Goal: Task Accomplishment & Management: Manage account settings

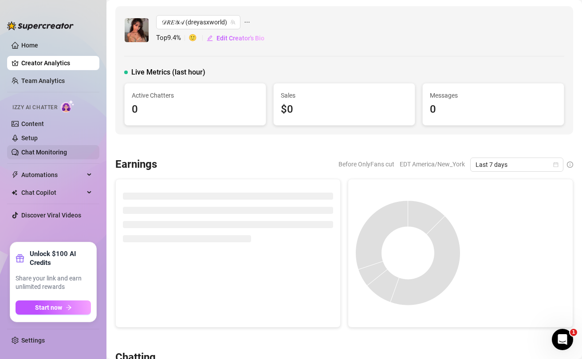
click at [67, 152] on link "Chat Monitoring" at bounding box center [44, 151] width 46 height 7
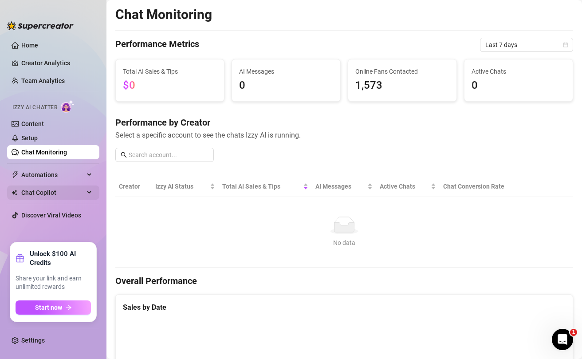
click at [36, 193] on span "Chat Copilot" at bounding box center [52, 192] width 63 height 14
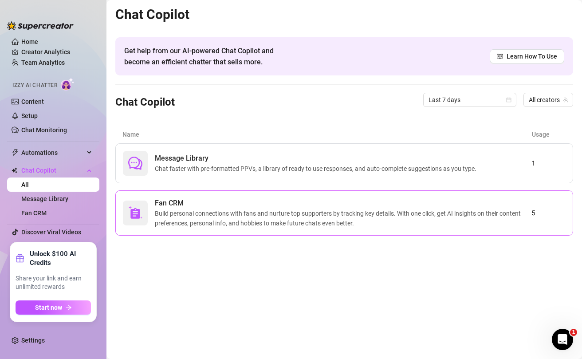
click at [333, 212] on span "Build personal connections with fans and nurture top supporters by tracking key…" at bounding box center [343, 218] width 376 height 20
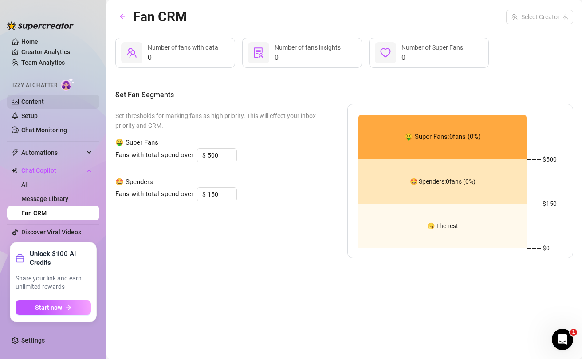
click at [25, 104] on link "Content" at bounding box center [32, 101] width 23 height 7
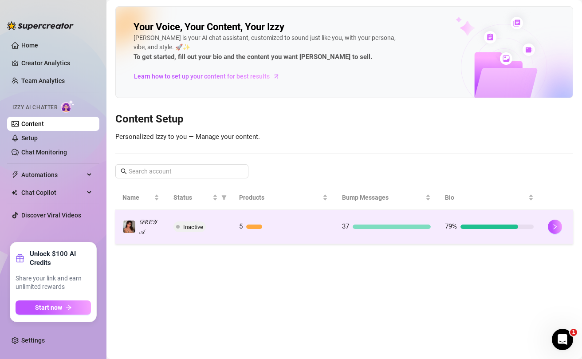
click at [317, 226] on div at bounding box center [287, 226] width 82 height 4
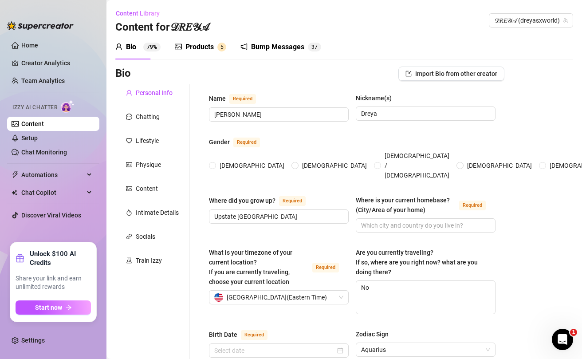
radio input "true"
type input "[DATE]"
click at [267, 48] on div "Bump Messages" at bounding box center [277, 47] width 53 height 11
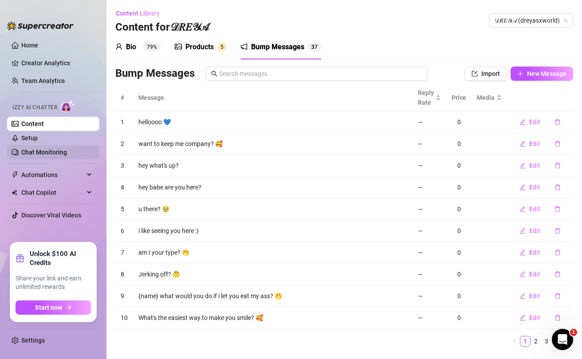
click at [46, 149] on link "Chat Monitoring" at bounding box center [44, 151] width 46 height 7
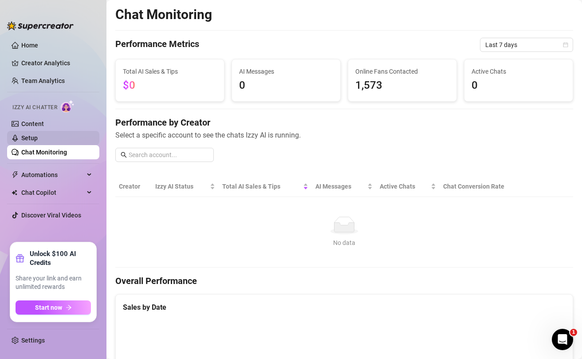
click at [38, 139] on link "Setup" at bounding box center [29, 137] width 16 height 7
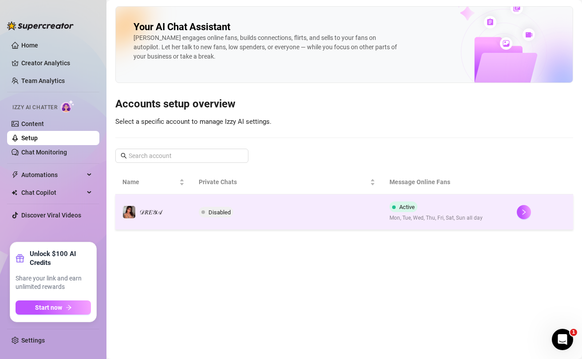
click at [325, 211] on td "Disabled" at bounding box center [286, 211] width 191 height 35
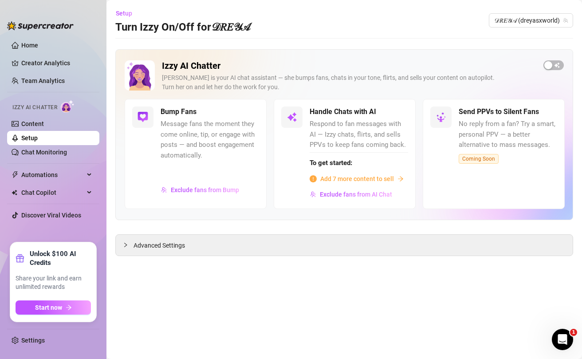
click at [213, 142] on span "Message fans the moment they come online, tip, or engage with posts — and boost…" at bounding box center [209, 140] width 98 height 42
click at [203, 188] on span "Exclude fans from Bump" at bounding box center [205, 189] width 68 height 7
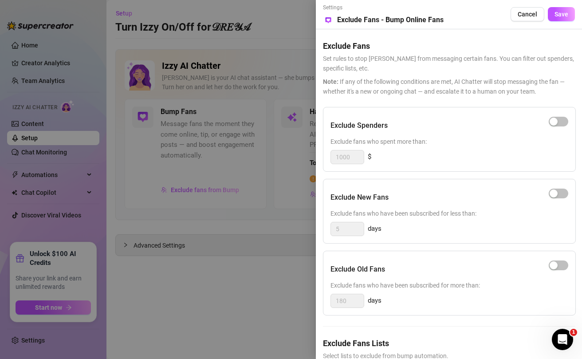
click at [277, 211] on div at bounding box center [291, 179] width 582 height 359
